Goal: Task Accomplishment & Management: Manage account settings

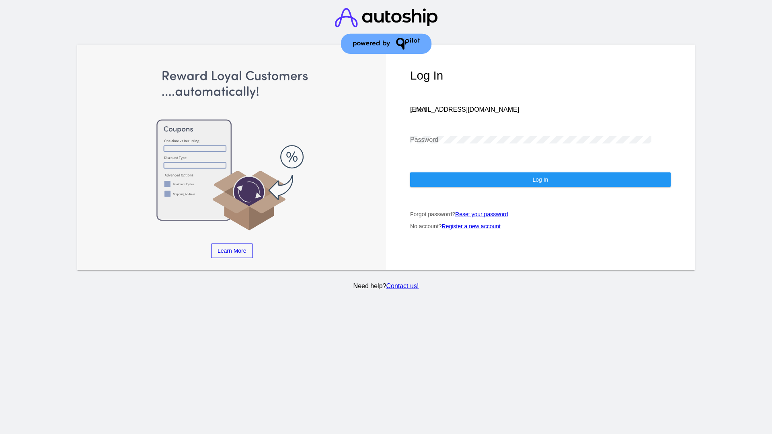
type input "[EMAIL_ADDRESS][DOMAIN_NAME]"
click at [540, 180] on span "Log In" at bounding box center [540, 180] width 16 height 6
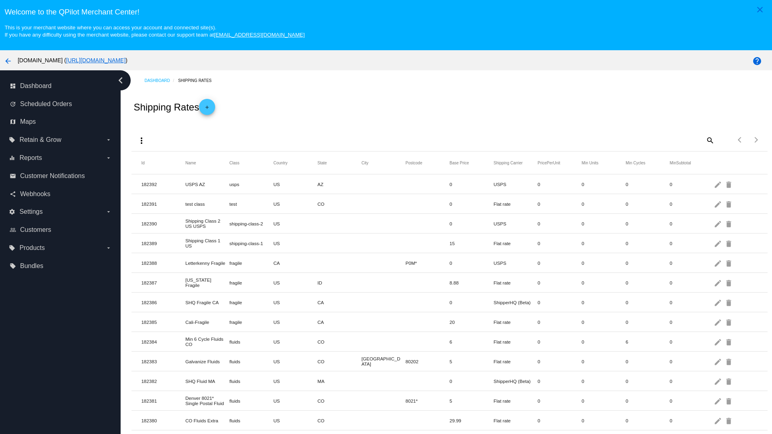
click at [142, 140] on mat-icon "more_vert" at bounding box center [142, 141] width 10 height 10
click at [157, 160] on button "file_download Export" at bounding box center [157, 159] width 47 height 19
click at [142, 140] on mat-icon "more_vert" at bounding box center [142, 141] width 10 height 10
click at [157, 168] on button "file_upload Import" at bounding box center [157, 163] width 47 height 10
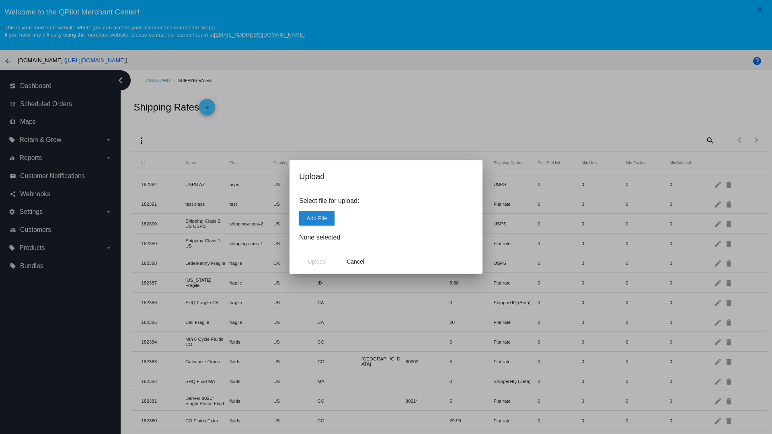
click at [317, 218] on span "Add File" at bounding box center [316, 218] width 21 height 6
click at [317, 262] on span "Upload" at bounding box center [317, 262] width 18 height 6
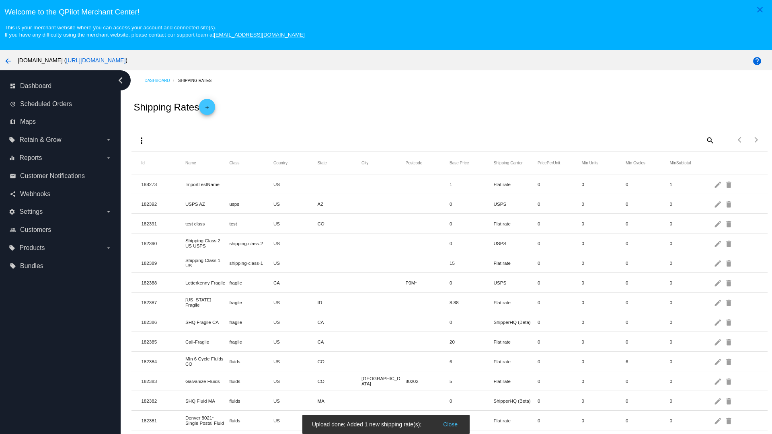
click at [730, 184] on mat-icon "delete" at bounding box center [730, 184] width 10 height 12
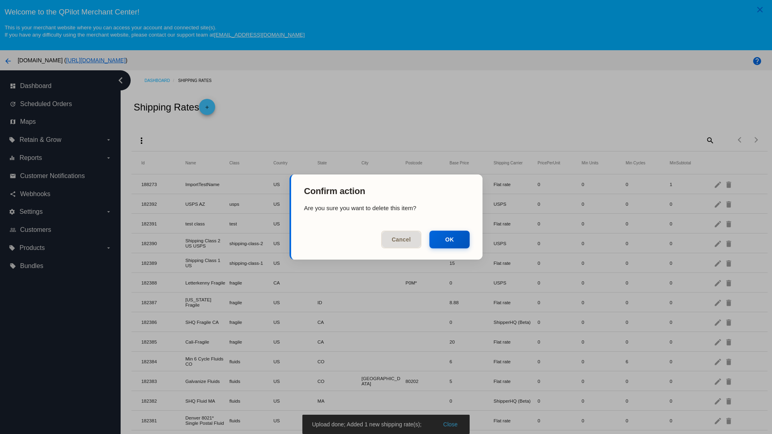
click at [450, 240] on button "OK" at bounding box center [450, 240] width 40 height 18
